Goal: Information Seeking & Learning: Understand process/instructions

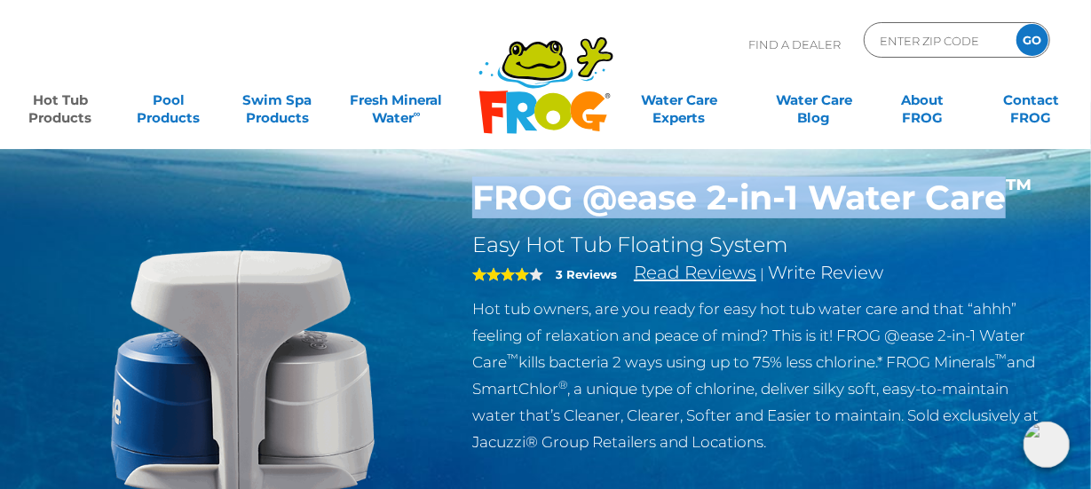
click at [682, 281] on link "Read Reviews" at bounding box center [695, 272] width 122 height 21
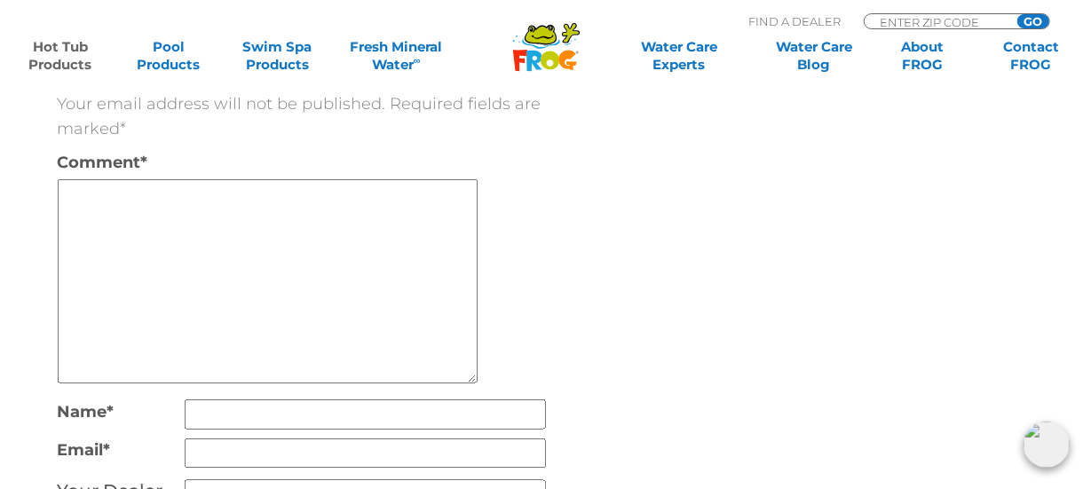
scroll to position [4459, 0]
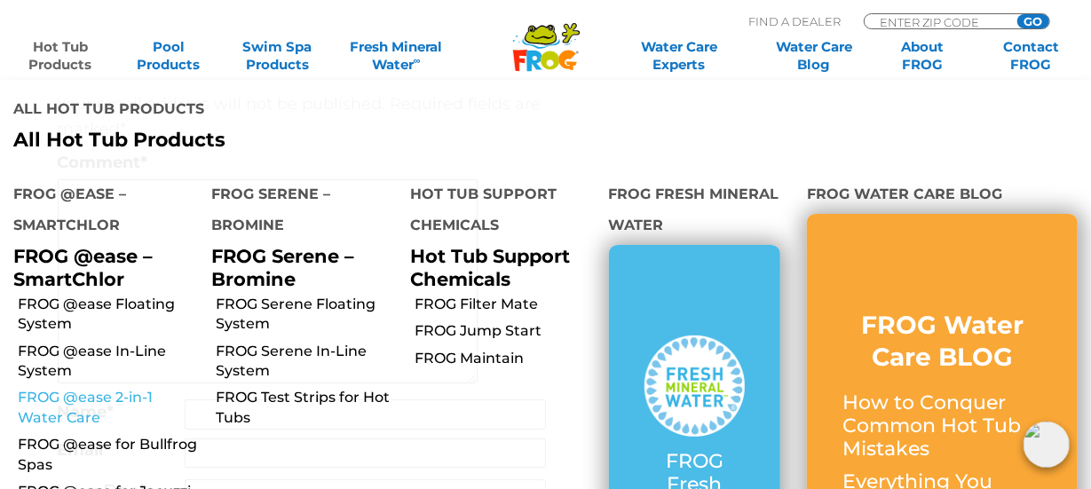
click at [35, 388] on link "FROG @ease 2-in-1 Water Care" at bounding box center [108, 408] width 181 height 40
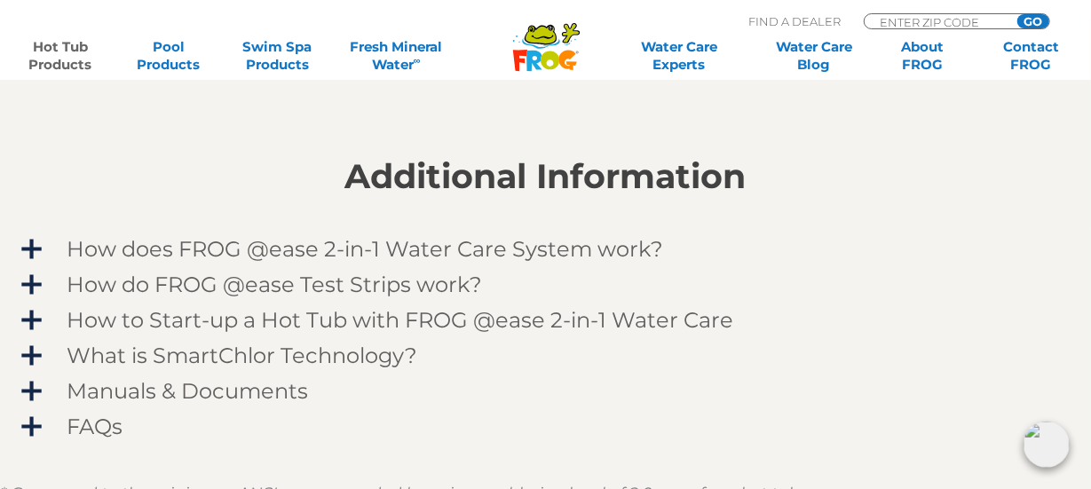
scroll to position [1420, 0]
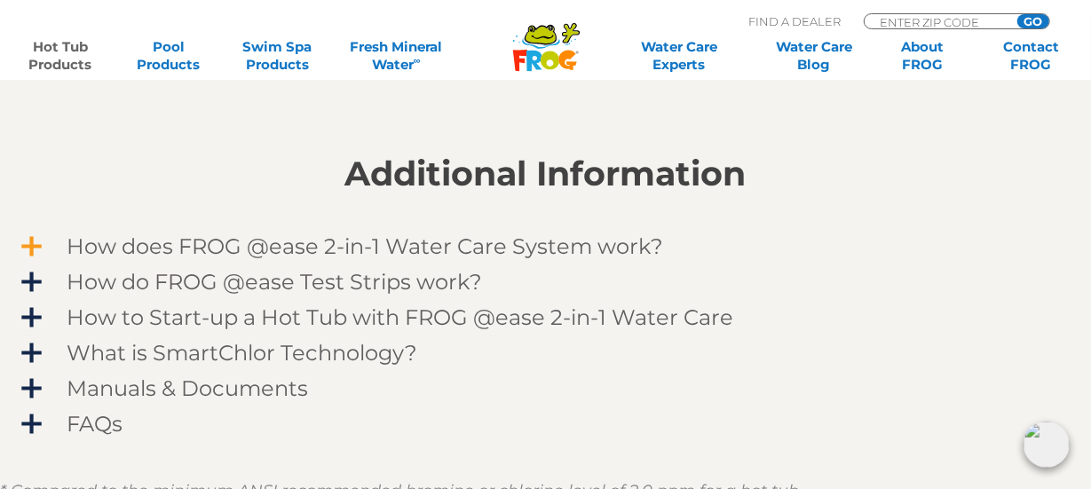
click at [43, 252] on span "How does FROG @ease 2-in-1 Water Care System work?" at bounding box center [557, 247] width 1032 height 24
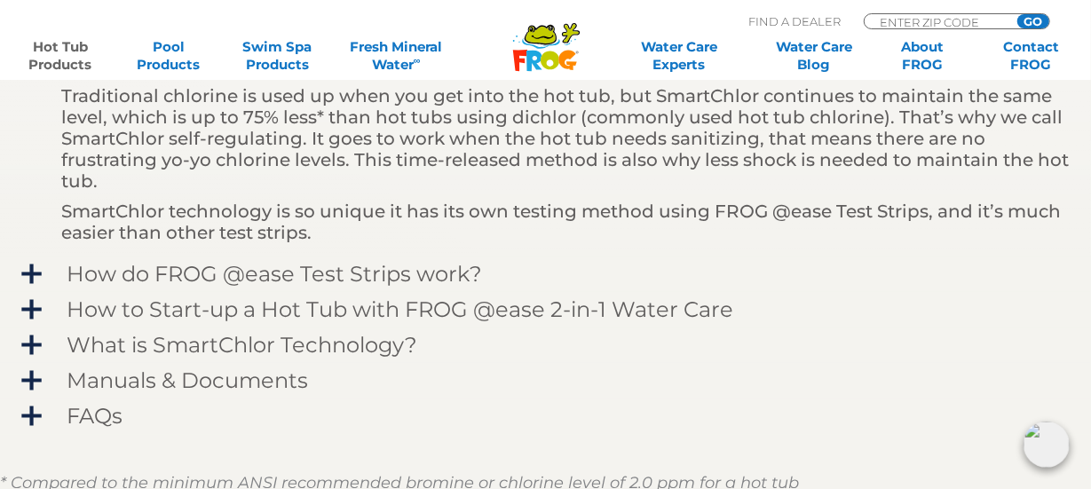
scroll to position [1668, 0]
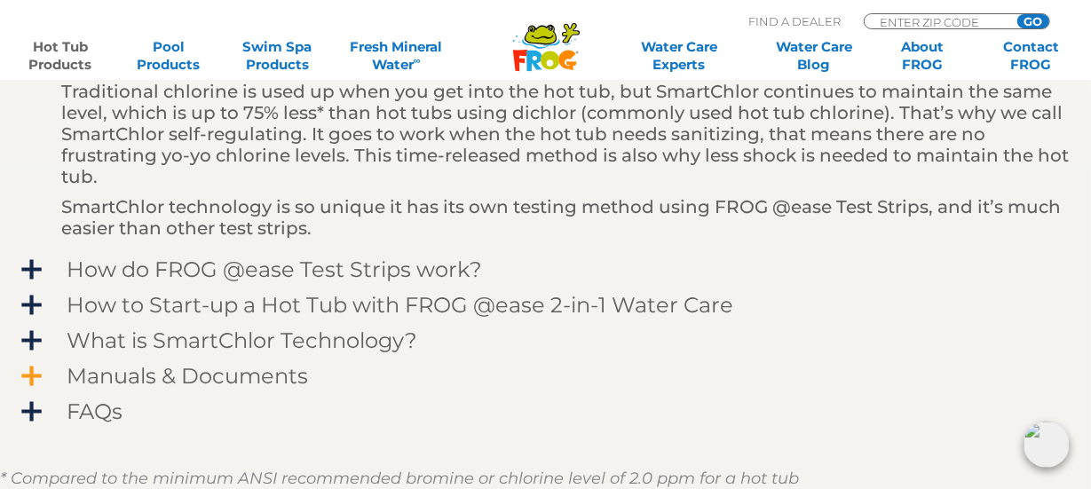
click at [41, 373] on span "Manuals & Documents" at bounding box center [557, 376] width 1032 height 24
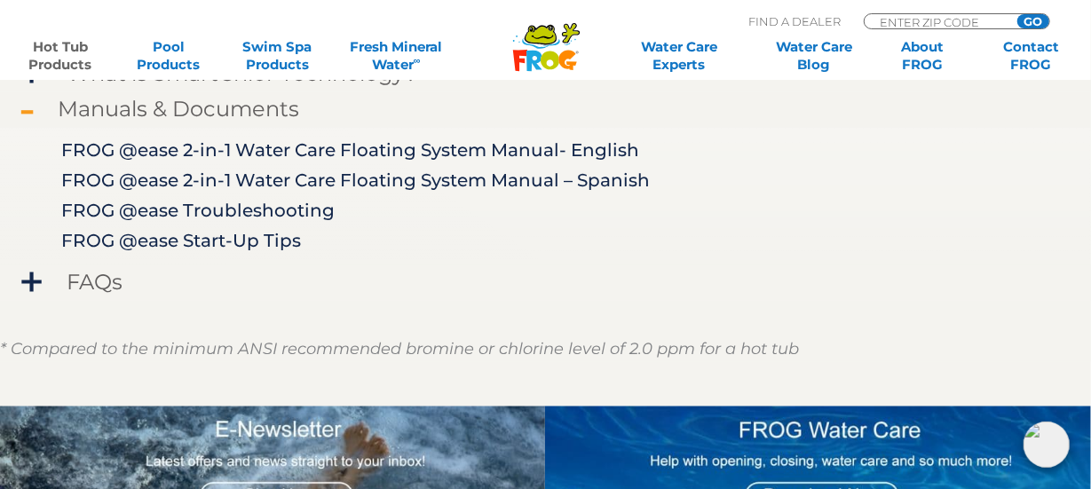
scroll to position [1704, 0]
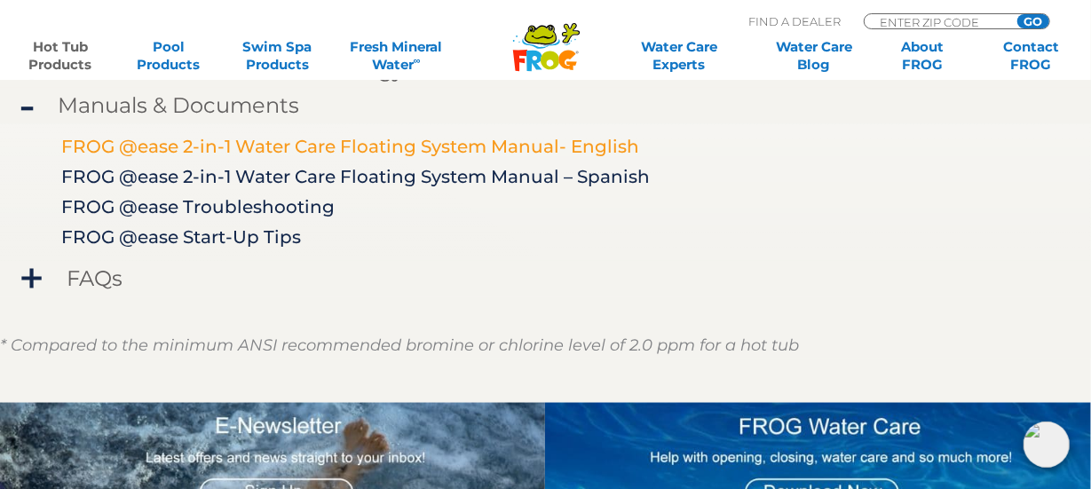
click at [177, 155] on link "FROG @ease 2-in-1 Water Care Floating System Manual- English" at bounding box center [350, 146] width 578 height 21
